Goal: Transaction & Acquisition: Purchase product/service

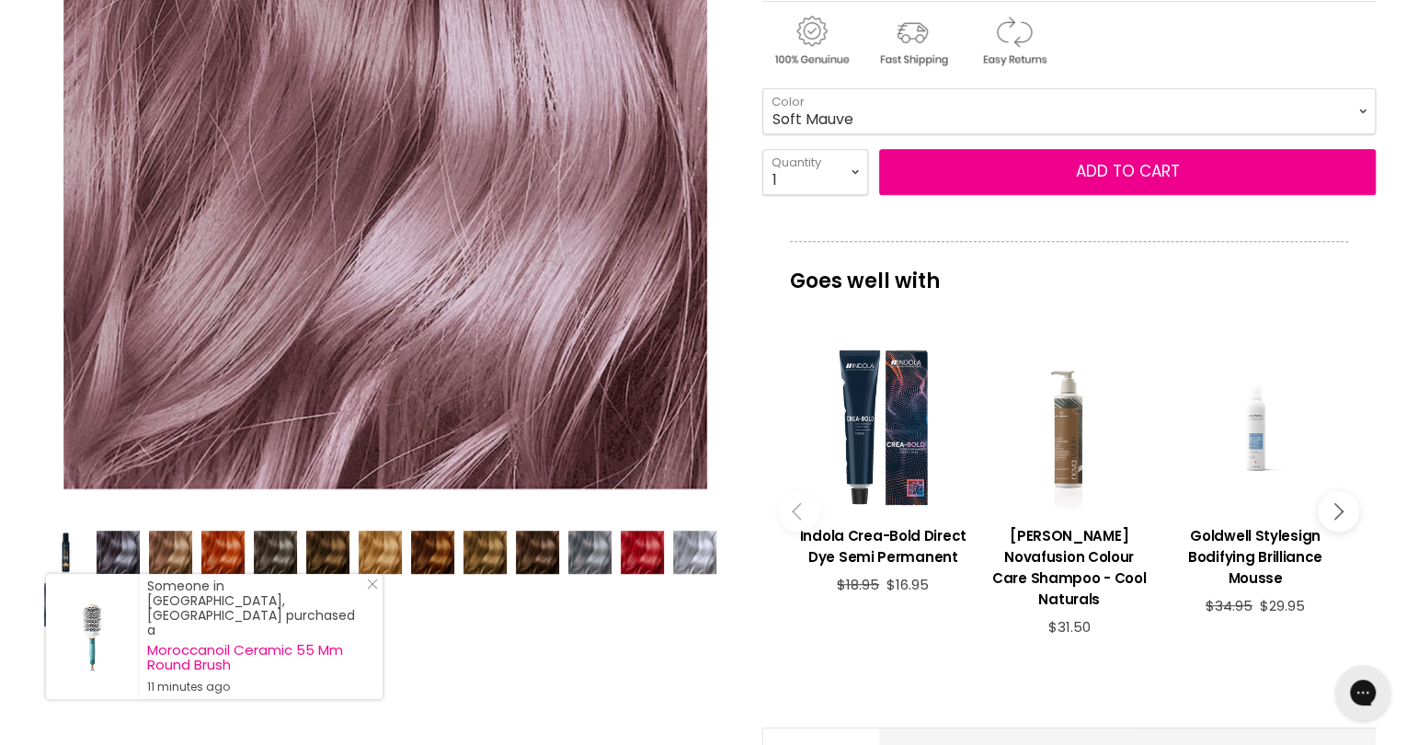
scroll to position [362, 0]
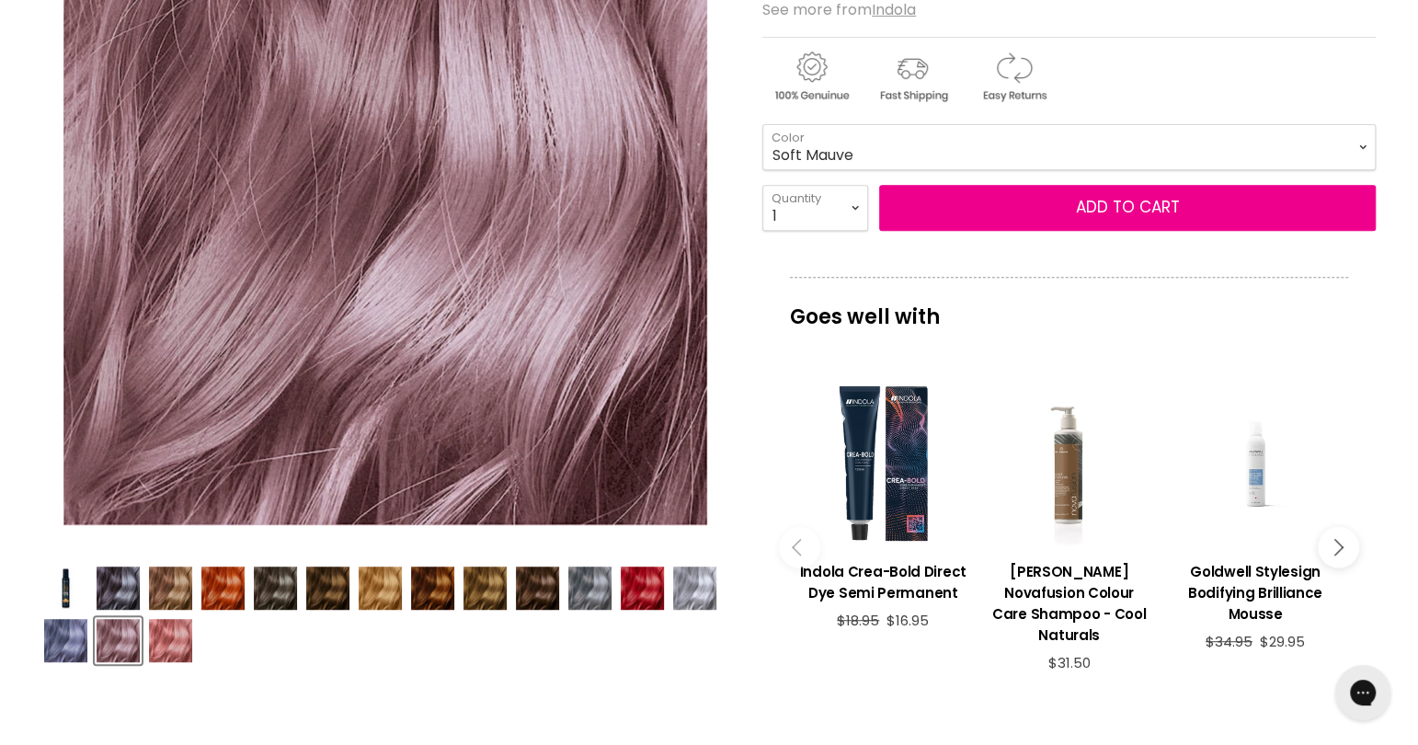
click at [168, 634] on img "Product thumbnails" at bounding box center [170, 640] width 43 height 43
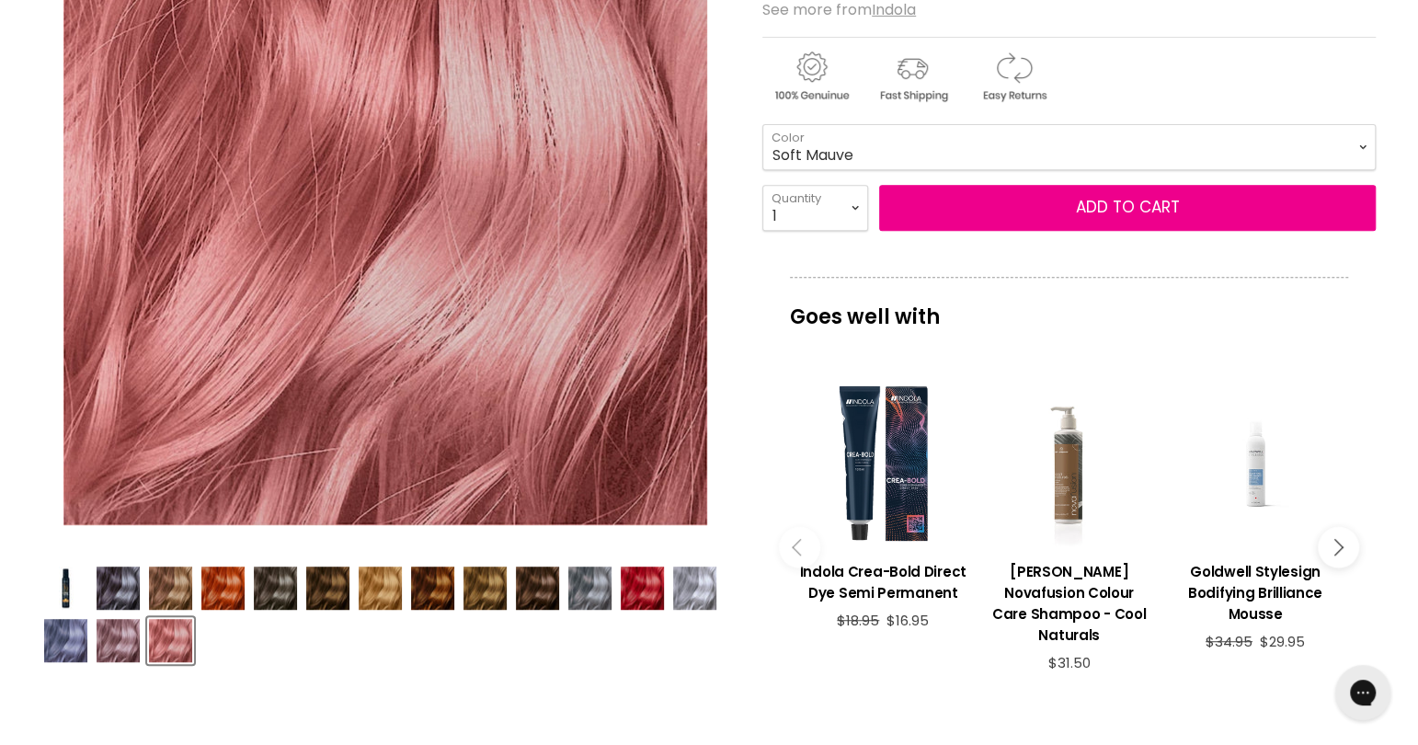
click at [123, 634] on img "Product thumbnails" at bounding box center [118, 640] width 43 height 43
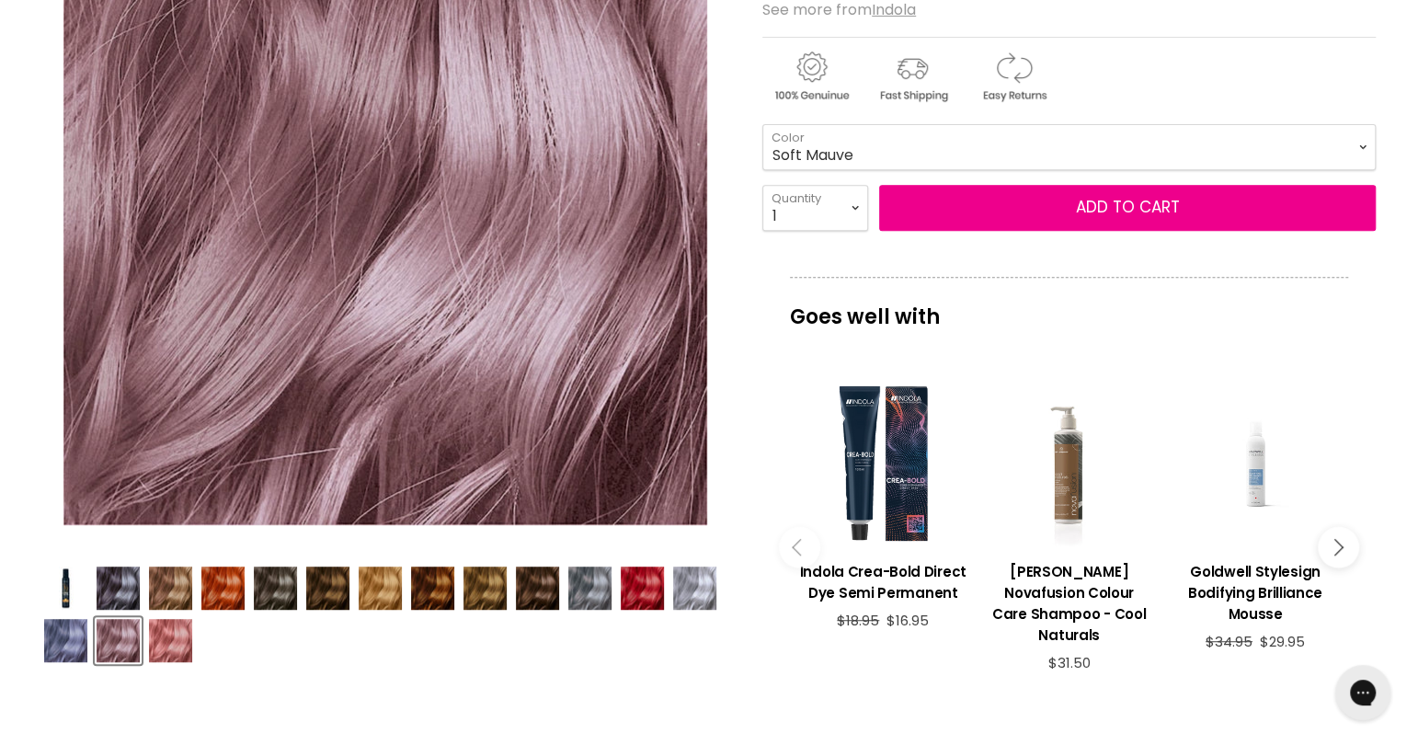
click at [65, 634] on img "Product thumbnails" at bounding box center [65, 640] width 43 height 43
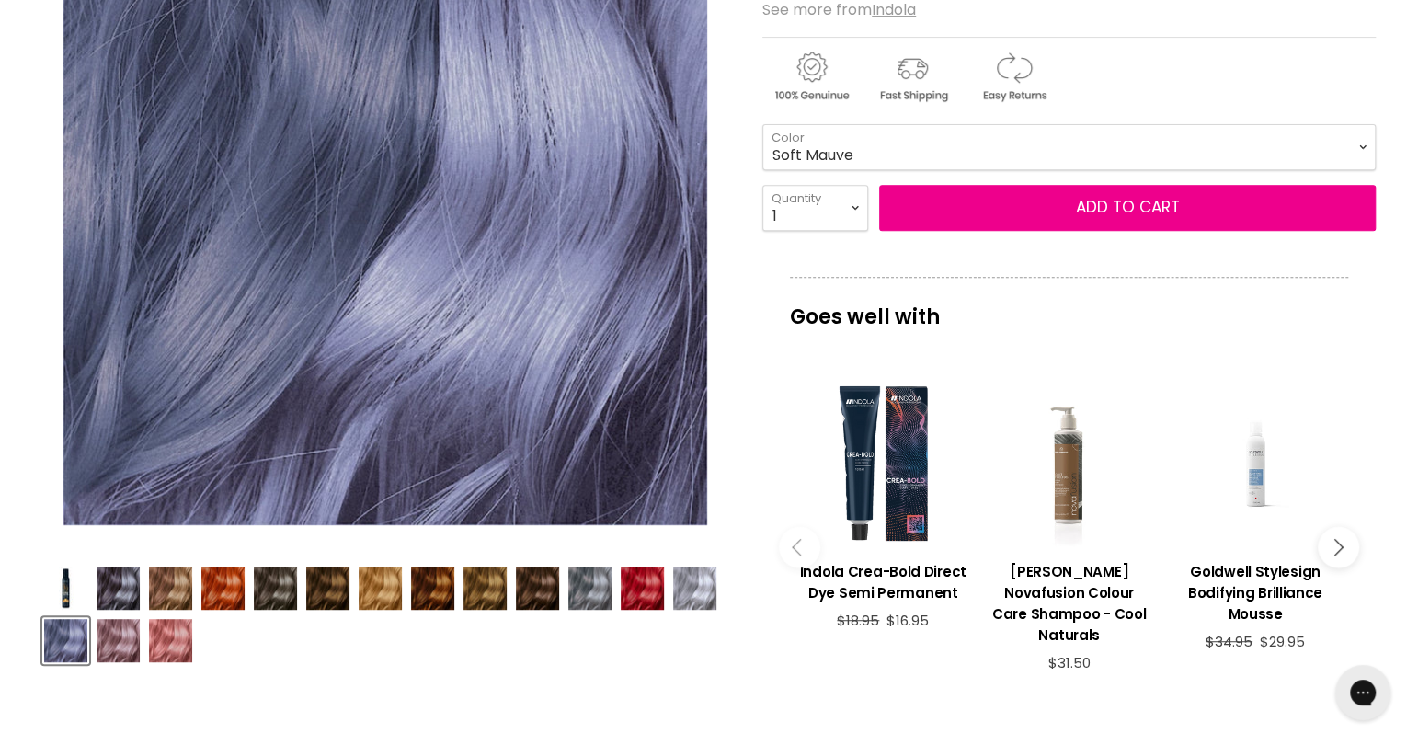
click at [114, 598] on img "Product thumbnails" at bounding box center [118, 587] width 43 height 43
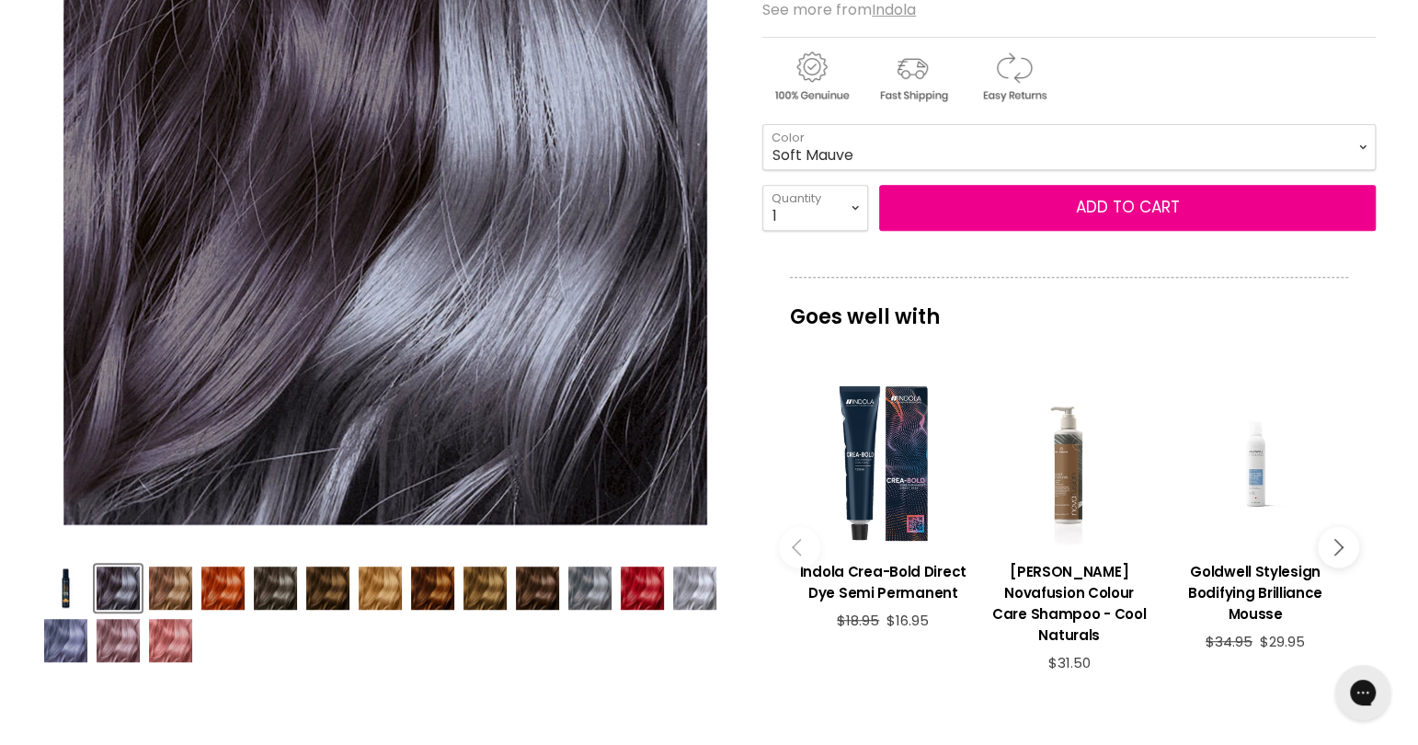
click at [165, 586] on img "Product thumbnails" at bounding box center [170, 587] width 43 height 43
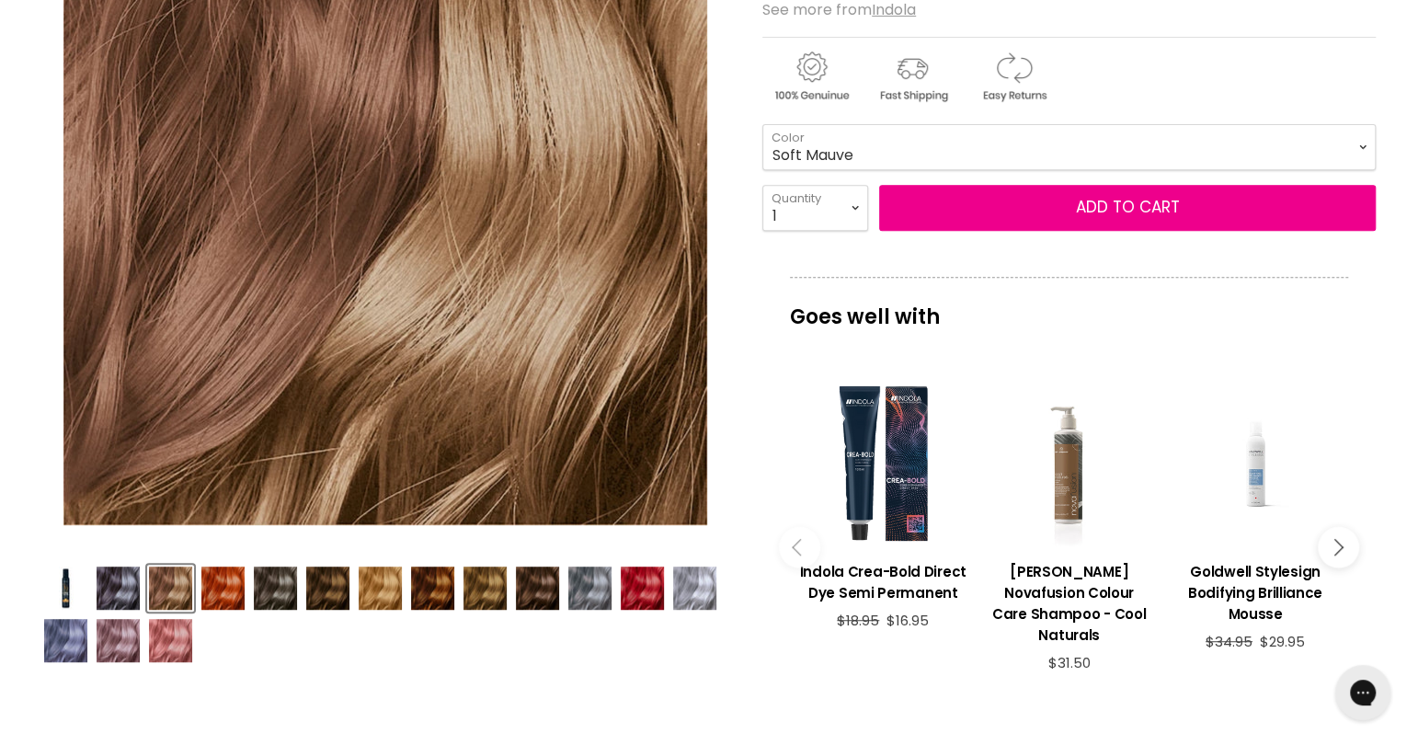
click at [226, 588] on img "Product thumbnails" at bounding box center [222, 587] width 43 height 43
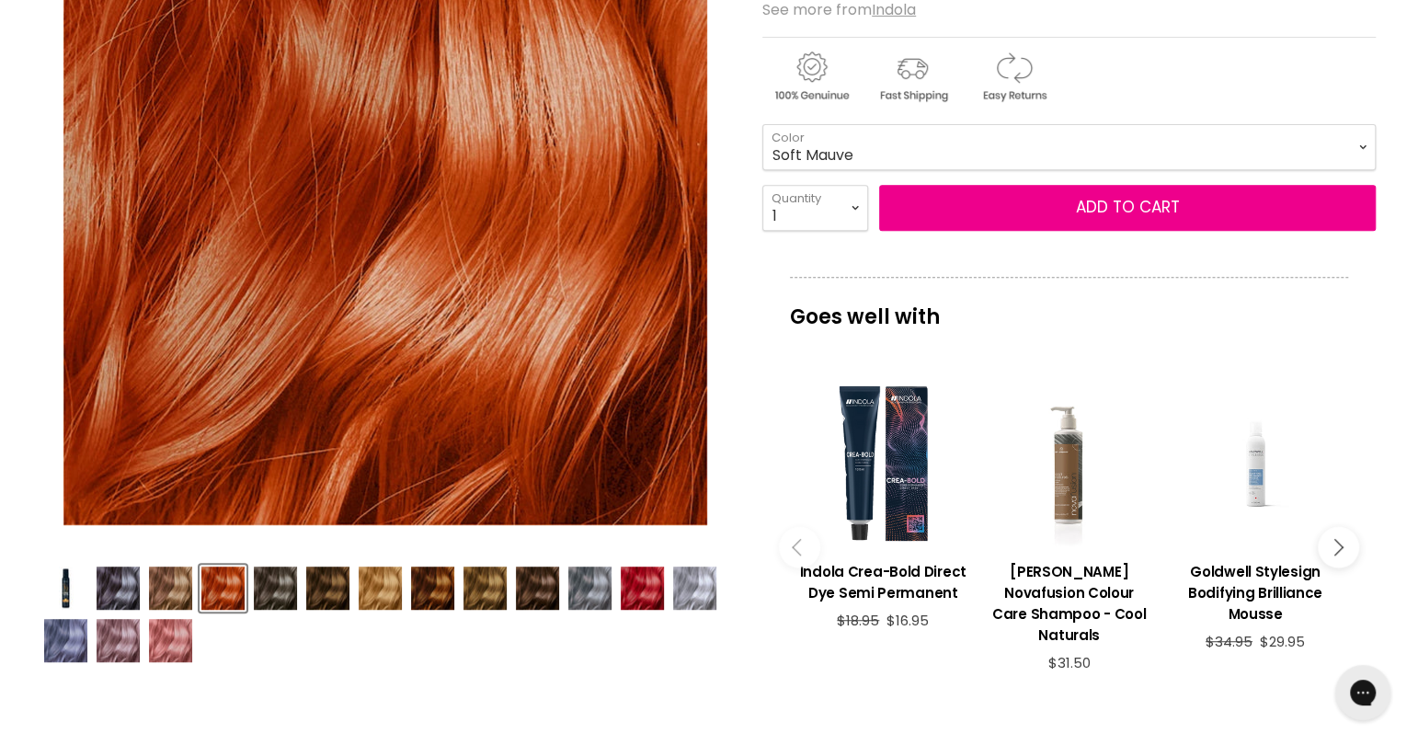
click at [269, 588] on img "Product thumbnails" at bounding box center [275, 587] width 43 height 43
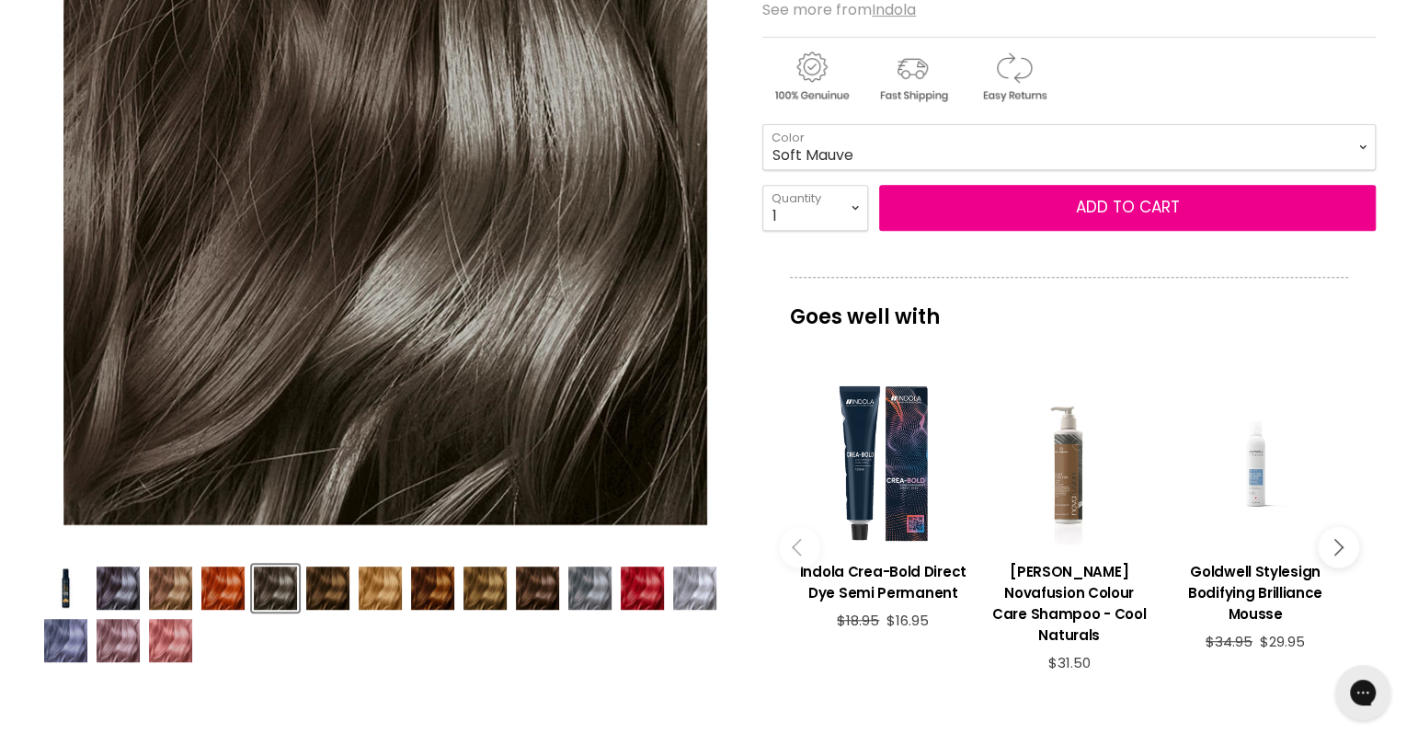
click at [328, 587] on img "Product thumbnails" at bounding box center [327, 587] width 43 height 43
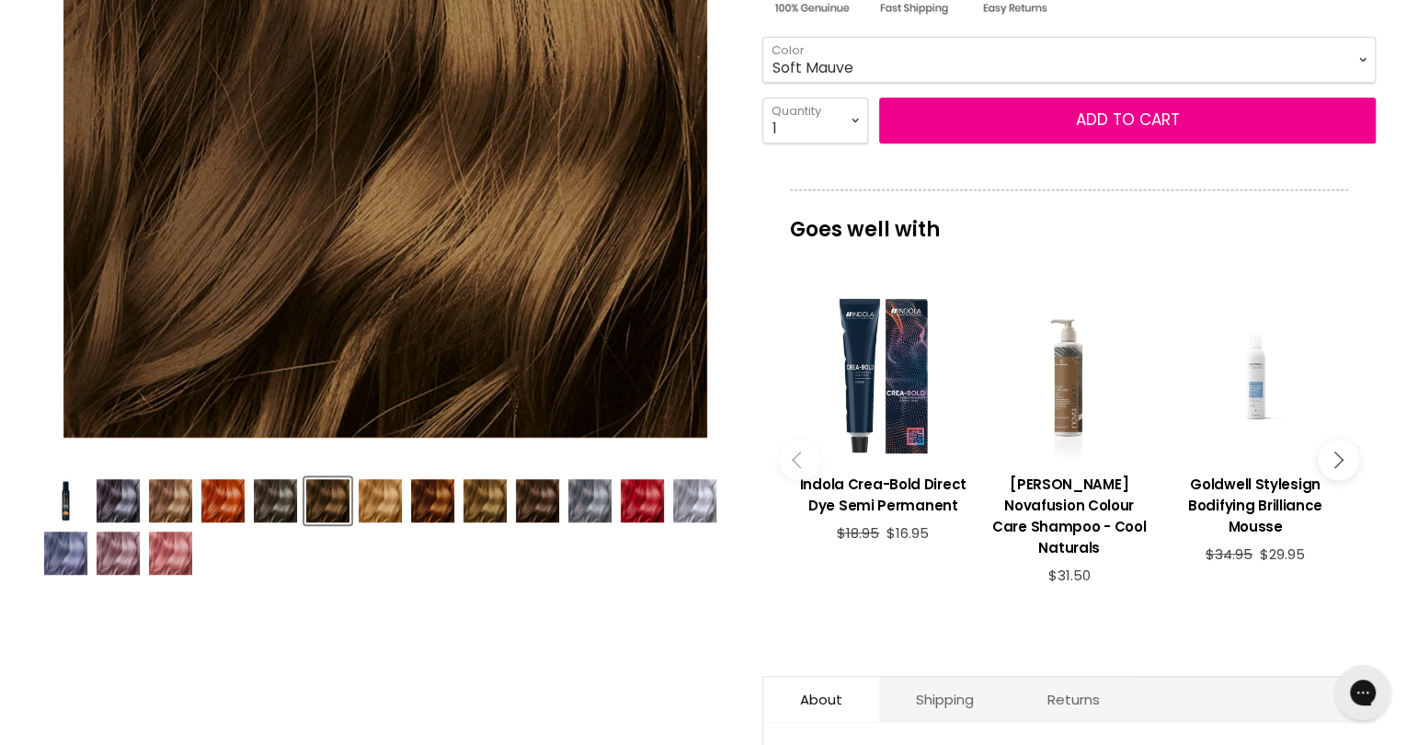
scroll to position [516, 0]
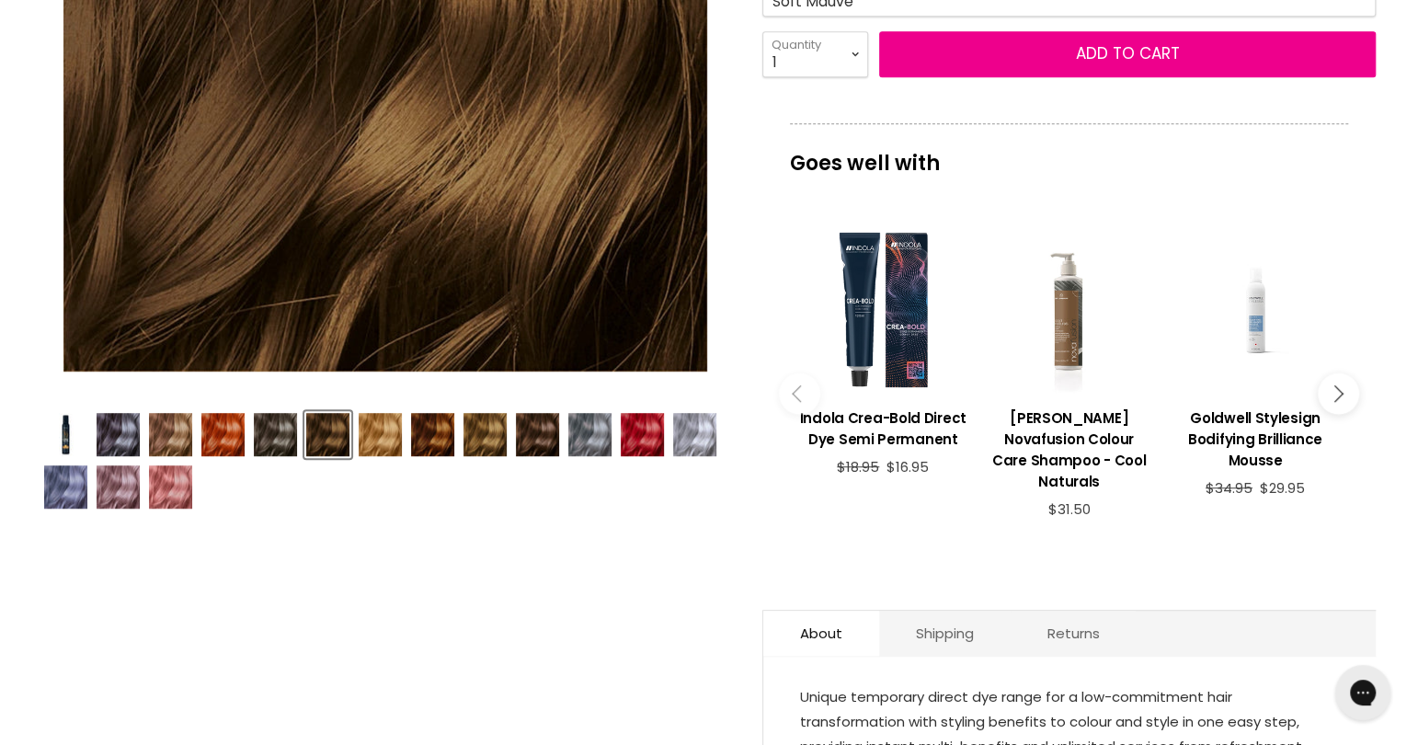
click at [165, 483] on img "Product thumbnails" at bounding box center [170, 486] width 43 height 43
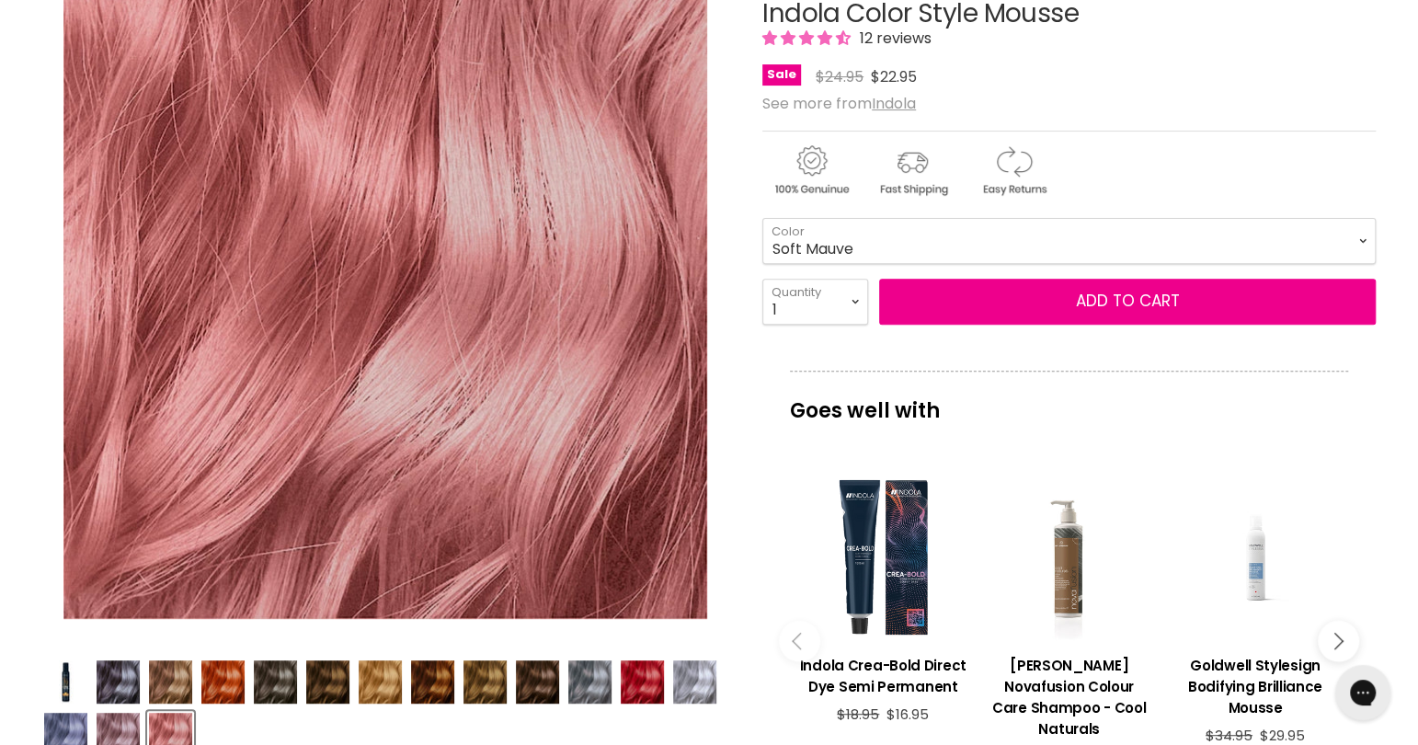
scroll to position [133, 0]
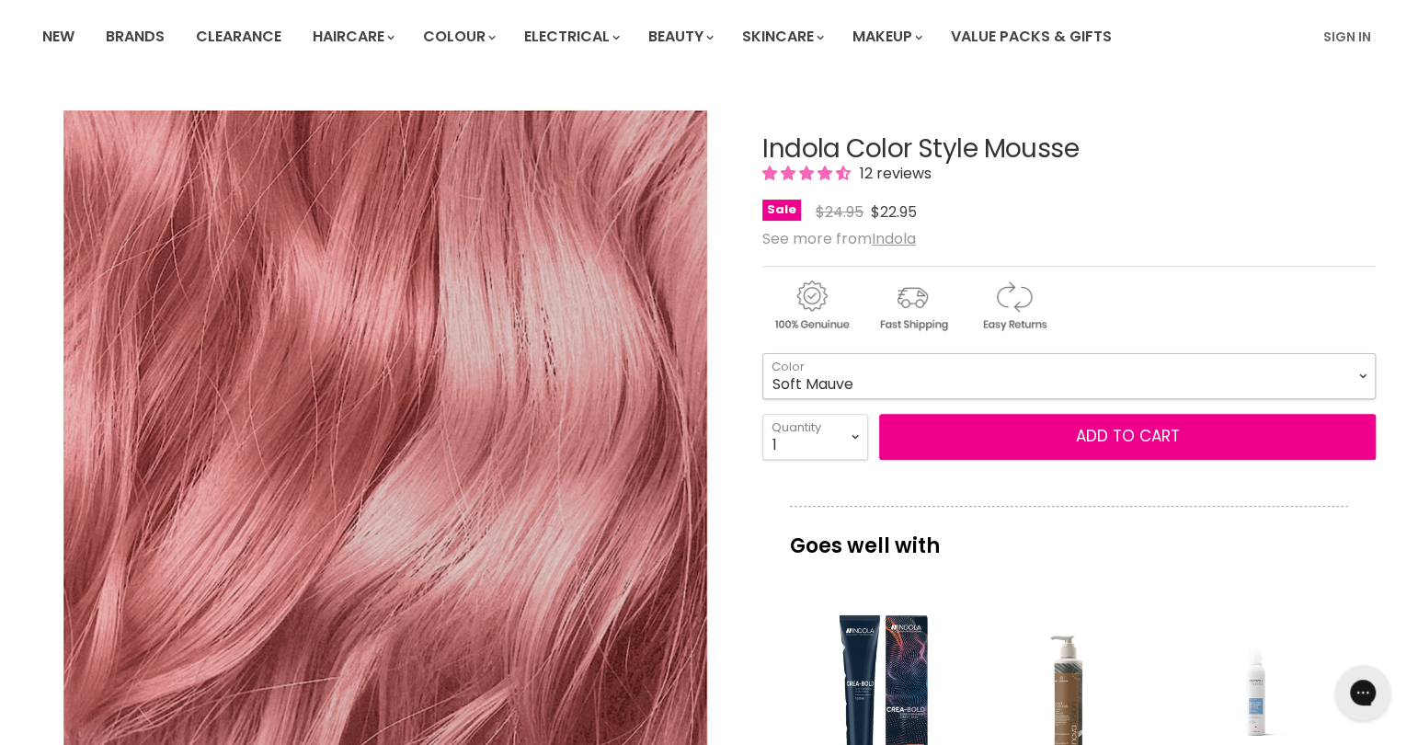
click at [1239, 375] on select "Beige Blonde Honey Blonde Medium Blonde Dark Blonde Medium Brown Strawberry Ros…" at bounding box center [1068, 376] width 613 height 46
click at [762, 353] on select "Beige Blonde Honey Blonde Medium Blonde Dark Blonde Medium Brown Strawberry Ros…" at bounding box center [1068, 376] width 613 height 46
select select "Strawberry Rosé"
